Goal: Check status: Check status

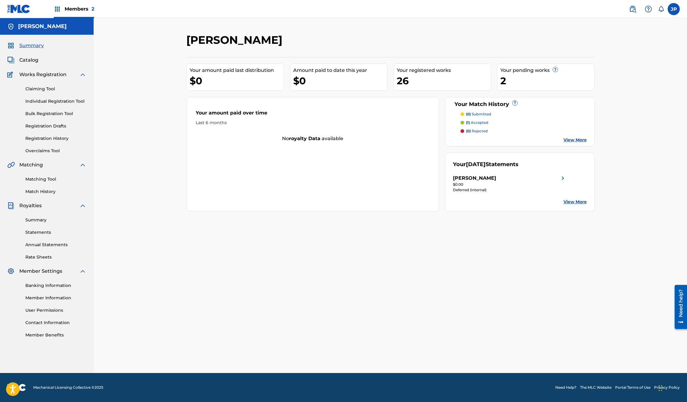
click at [76, 9] on span "Members 2" at bounding box center [80, 8] width 30 height 7
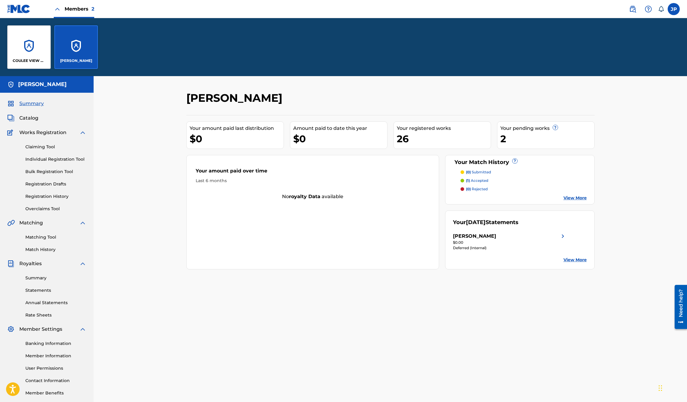
click at [32, 46] on div "COULEE VIEW MUSIC" at bounding box center [29, 47] width 44 height 44
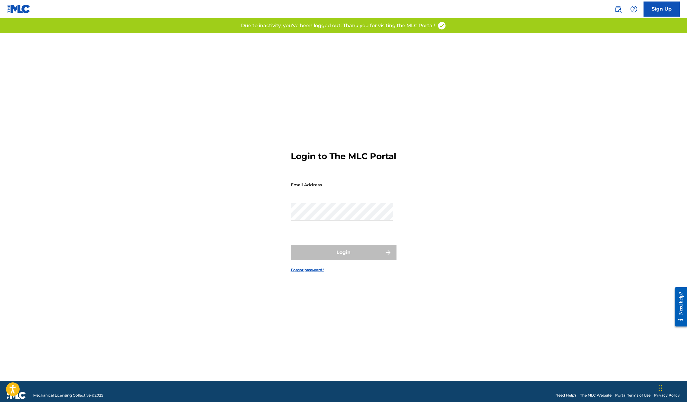
type input "[PERSON_NAME][EMAIL_ADDRESS][DOMAIN_NAME]"
click at [343, 259] on div "Login" at bounding box center [344, 252] width 106 height 15
click at [343, 259] on button "Login" at bounding box center [344, 252] width 106 height 15
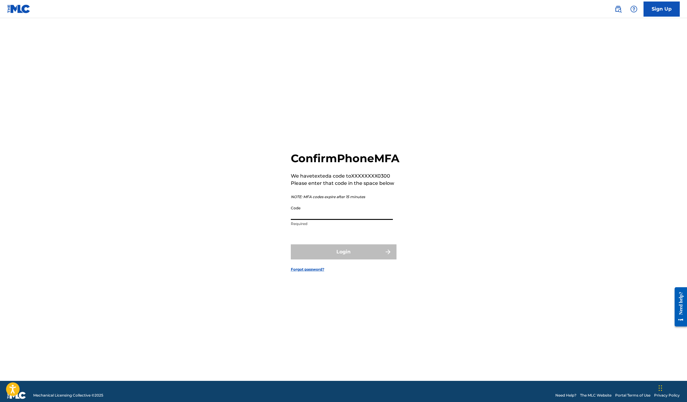
click at [303, 220] on input "Code" at bounding box center [342, 211] width 102 height 17
type input "899477"
click at [345, 260] on button "Login" at bounding box center [344, 251] width 106 height 15
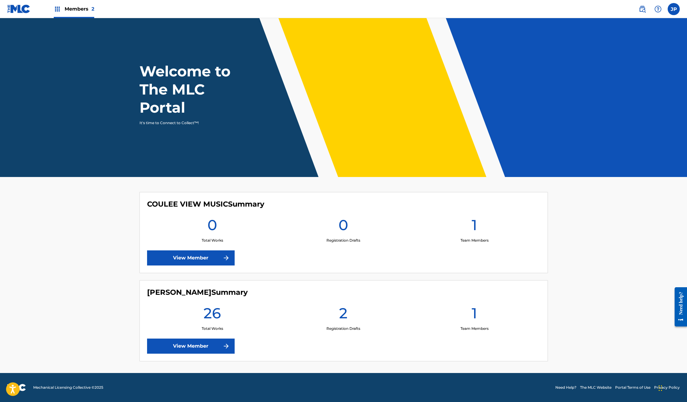
click at [184, 260] on link "View Member" at bounding box center [191, 257] width 88 height 15
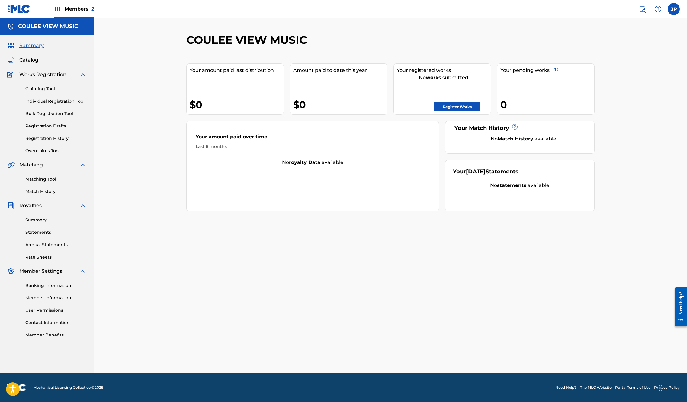
click at [38, 139] on link "Registration History" at bounding box center [55, 138] width 61 height 6
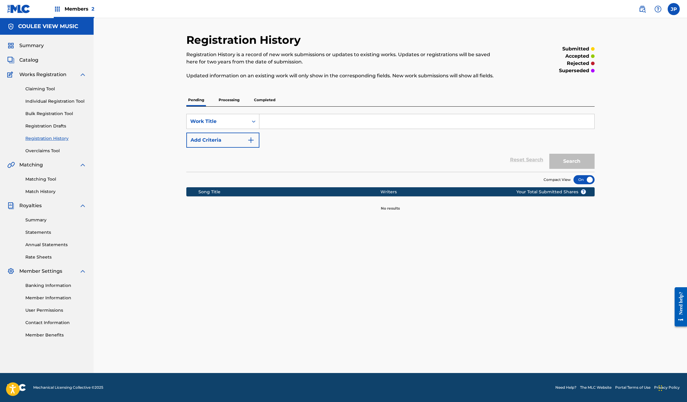
click at [229, 99] on p "Processing" at bounding box center [229, 100] width 24 height 13
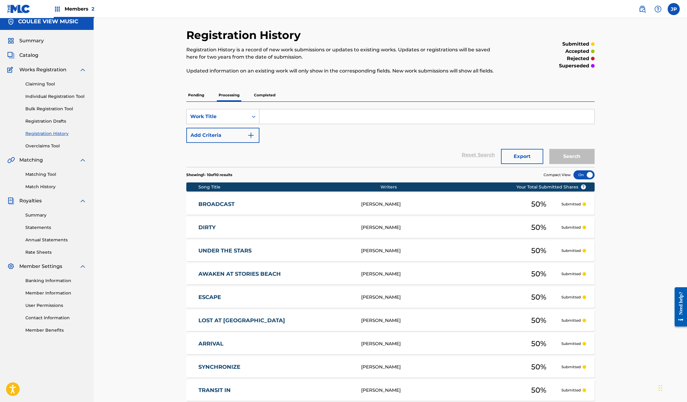
click at [82, 10] on span "Members 2" at bounding box center [80, 8] width 30 height 7
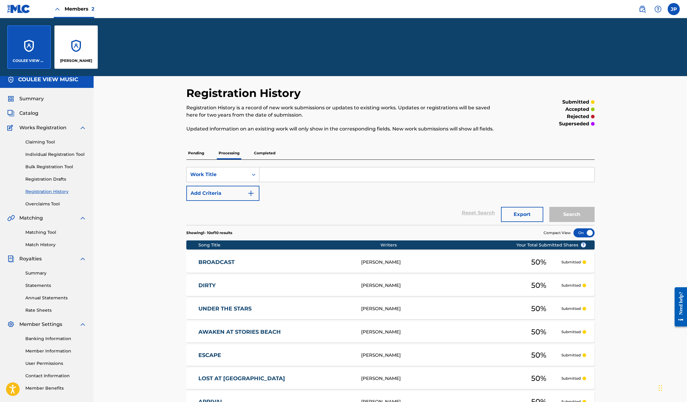
scroll to position [63, 0]
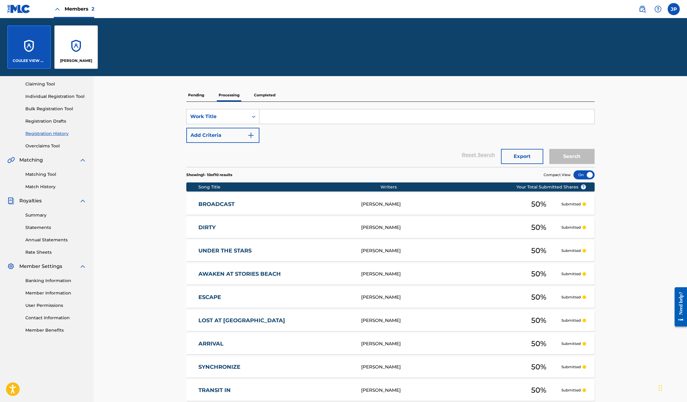
click at [82, 48] on div "[PERSON_NAME]" at bounding box center [76, 47] width 44 height 44
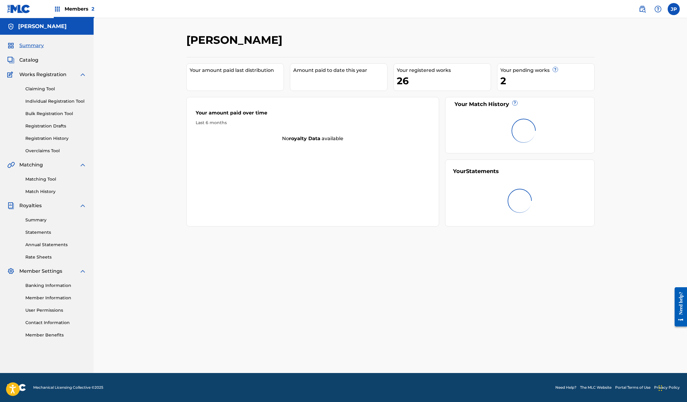
click at [40, 137] on link "Registration History" at bounding box center [55, 138] width 61 height 6
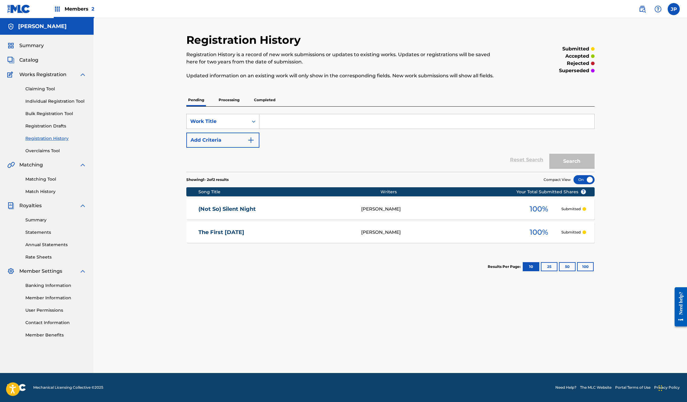
click at [232, 100] on p "Processing" at bounding box center [229, 100] width 24 height 13
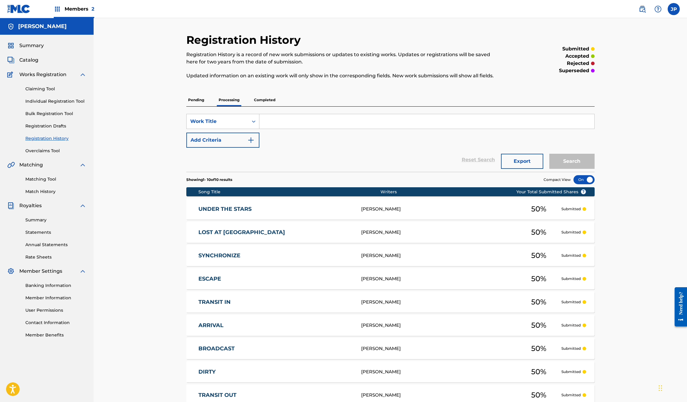
click at [260, 100] on p "Completed" at bounding box center [264, 100] width 25 height 13
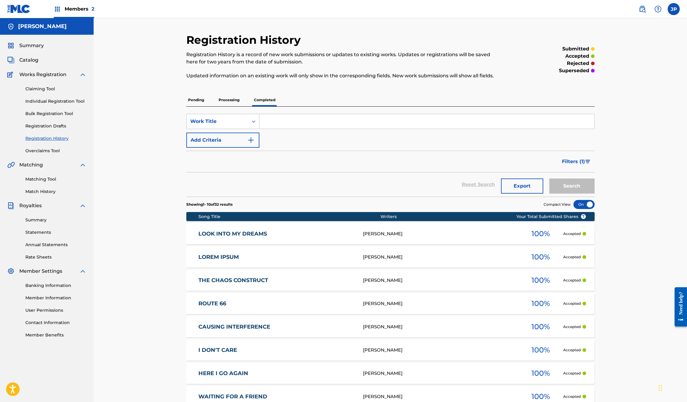
click at [230, 102] on p "Processing" at bounding box center [229, 100] width 24 height 13
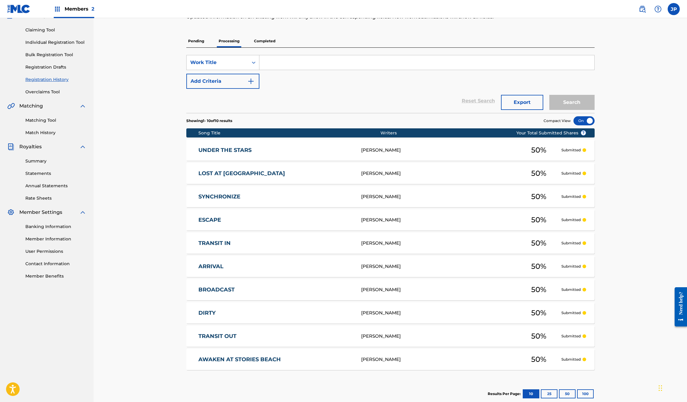
scroll to position [94, 0]
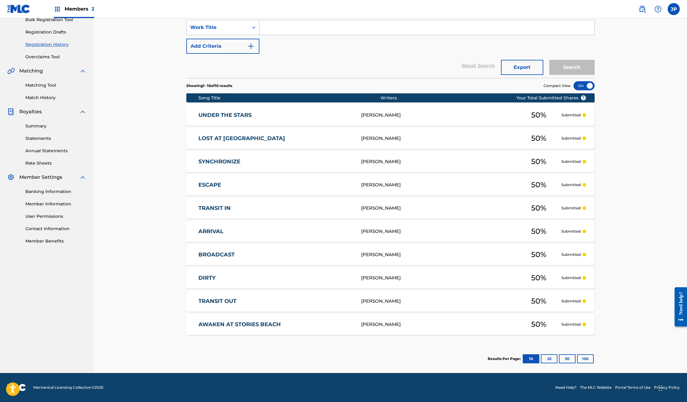
click at [551, 357] on button "25" at bounding box center [549, 358] width 17 height 9
